Goal: Task Accomplishment & Management: Manage account settings

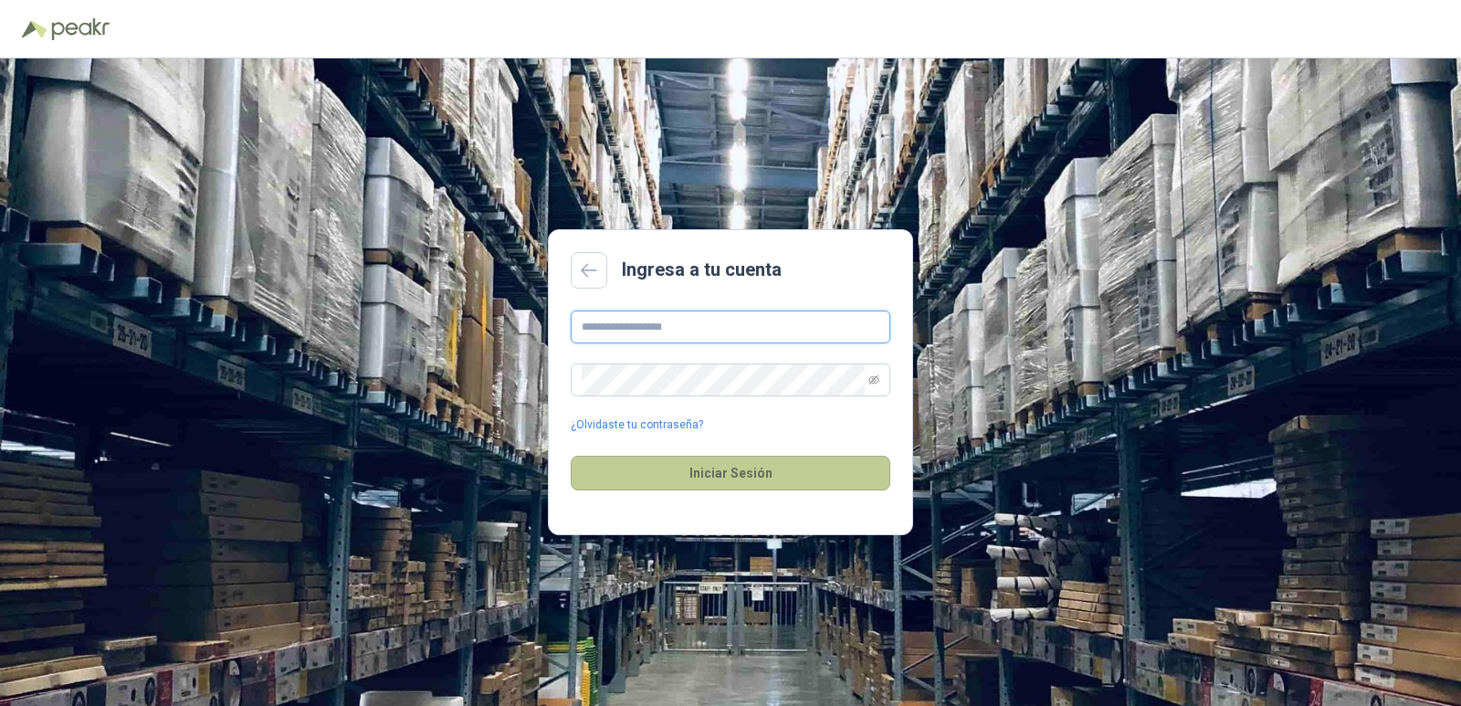
type input "**********"
click at [710, 479] on button "Iniciar Sesión" at bounding box center [731, 473] width 320 height 35
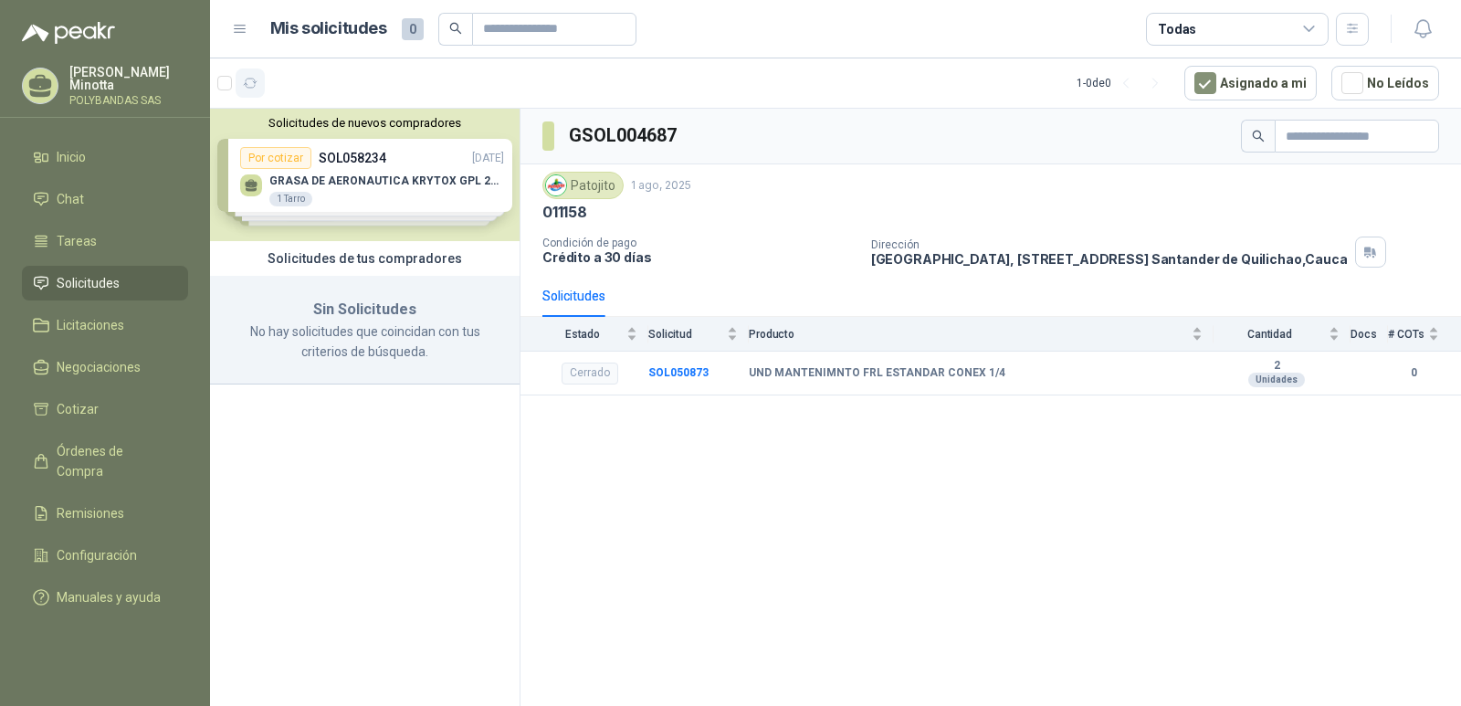
click at [256, 78] on icon "button" at bounding box center [251, 84] width 16 height 16
click at [263, 82] on button "button" at bounding box center [250, 82] width 29 height 29
click at [258, 83] on icon "button" at bounding box center [251, 84] width 16 height 16
click at [86, 97] on p "POLYBANDAS SAS" at bounding box center [128, 100] width 119 height 11
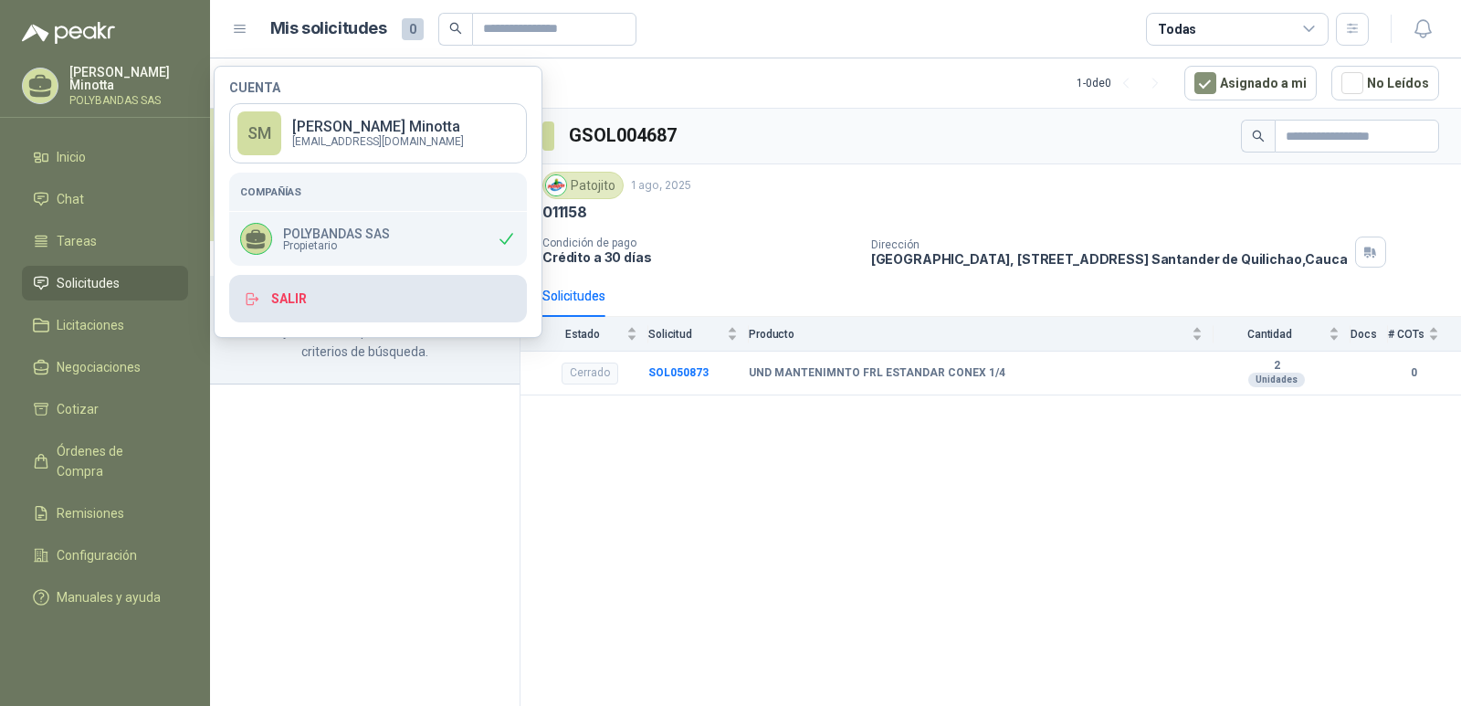
click at [410, 308] on button "Salir" at bounding box center [378, 298] width 298 height 47
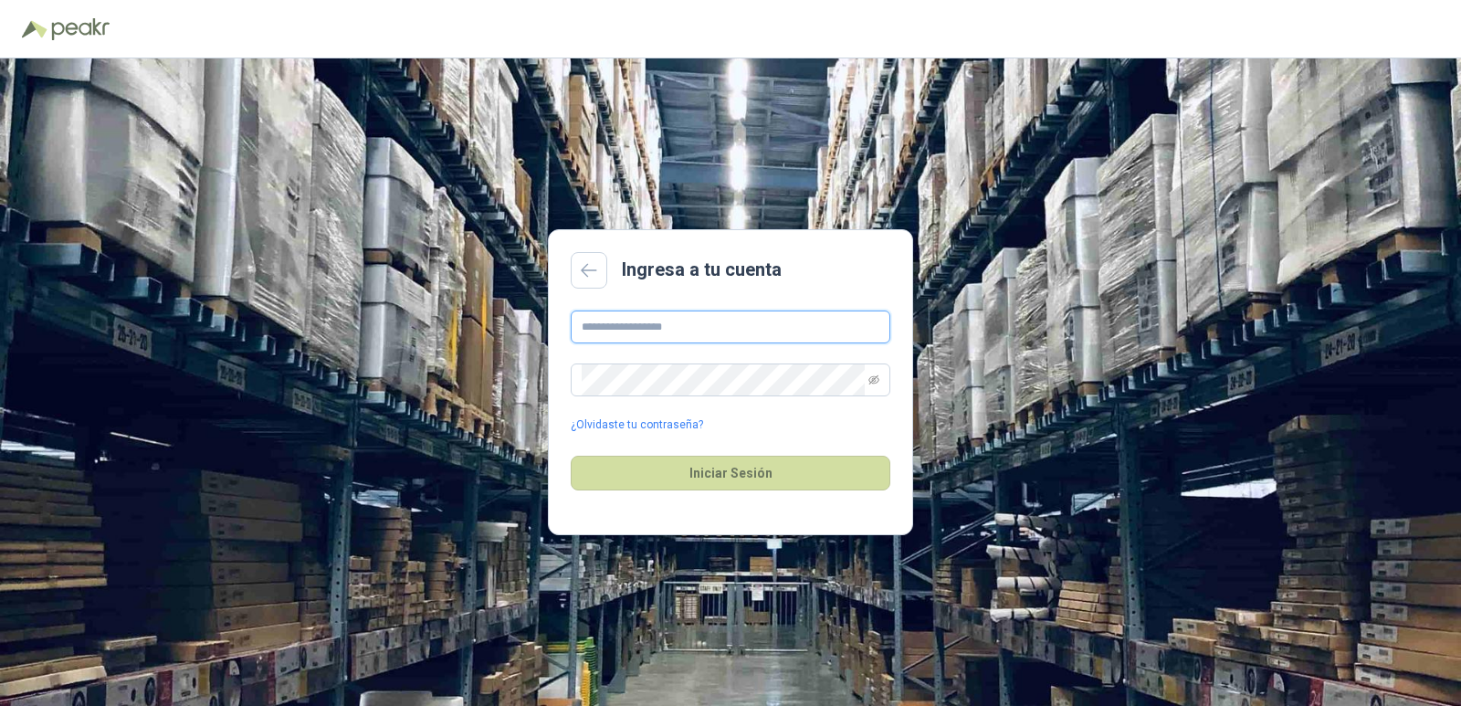
type input "**********"
click at [813, 472] on button "Iniciar Sesión" at bounding box center [731, 473] width 320 height 35
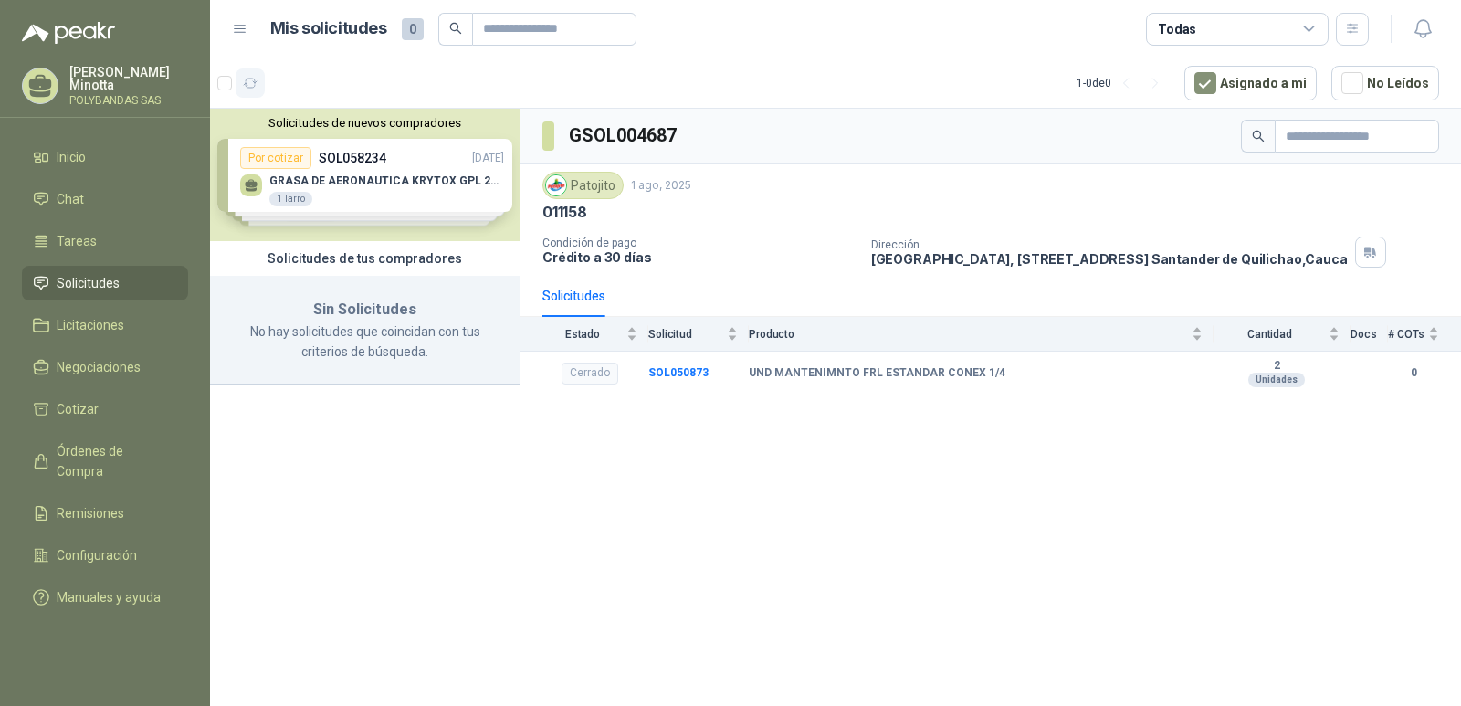
click at [252, 84] on icon "button" at bounding box center [251, 84] width 16 height 16
click at [253, 84] on icon "button" at bounding box center [251, 84] width 16 height 16
click at [100, 92] on div "[PERSON_NAME] [PERSON_NAME] SAS" at bounding box center [128, 86] width 119 height 40
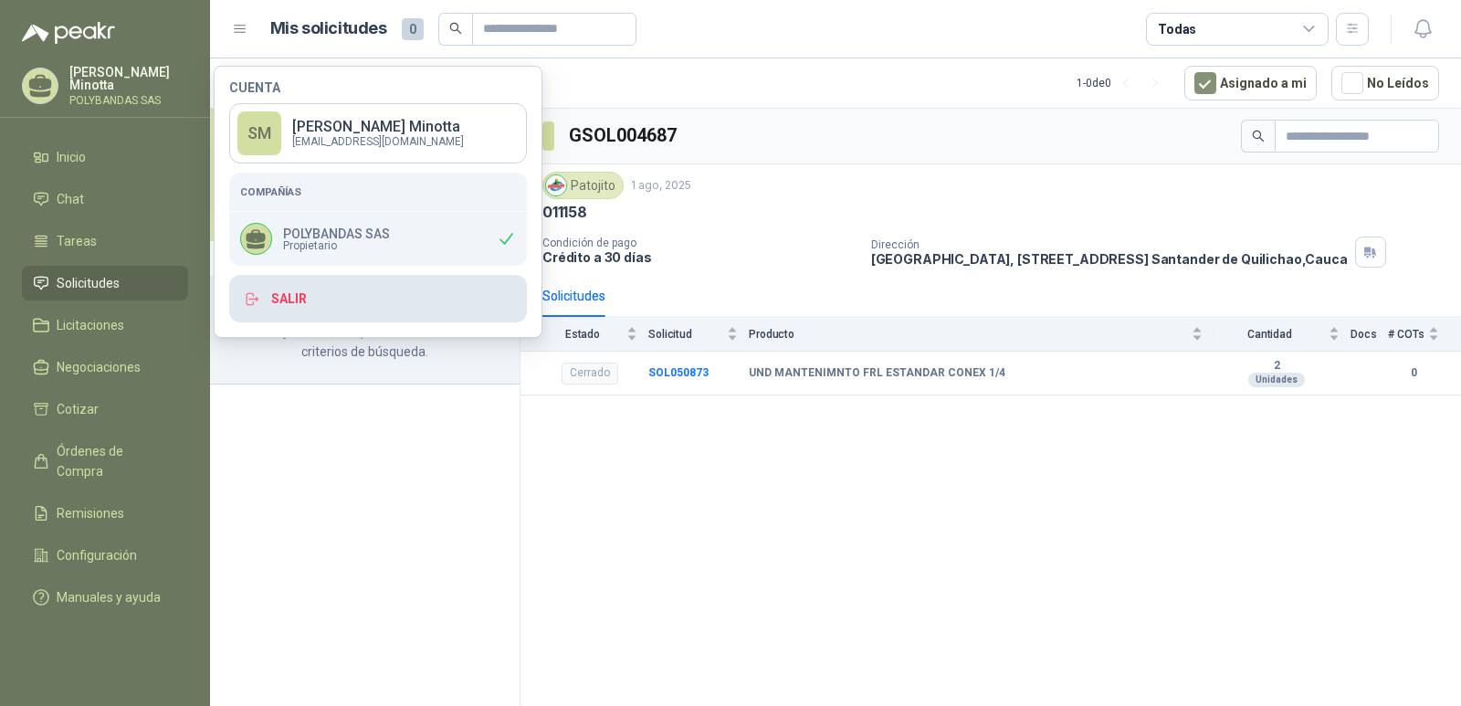
click at [292, 296] on button "Salir" at bounding box center [378, 298] width 298 height 47
